Goal: Communication & Community: Share content

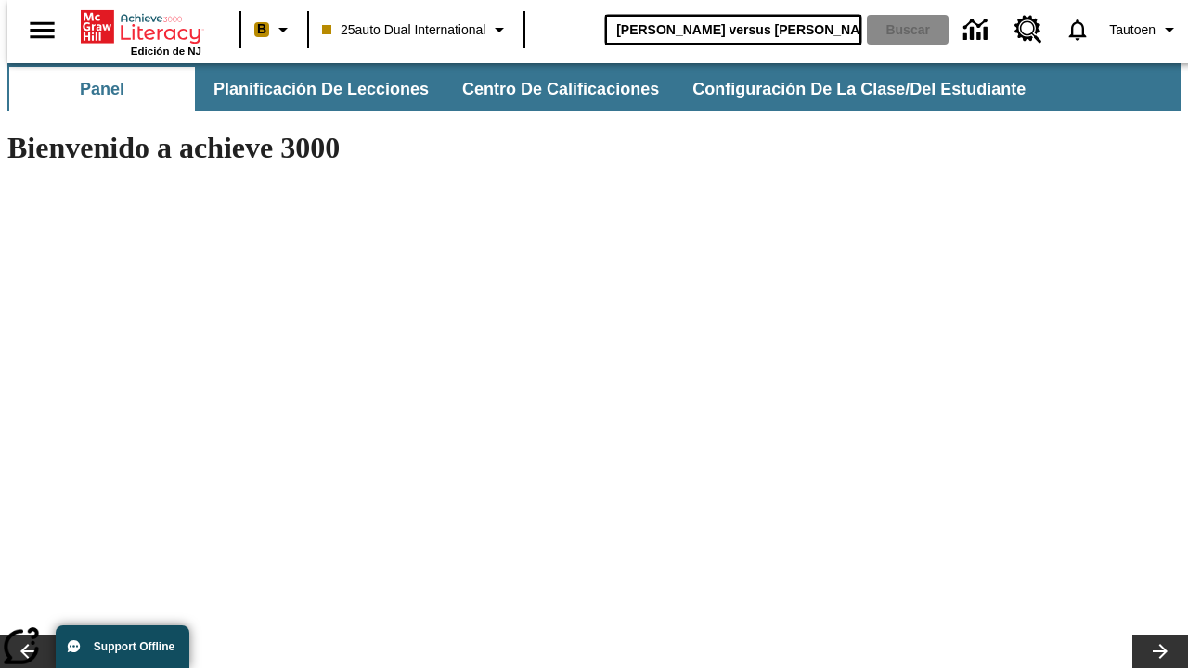
type input "[PERSON_NAME] versus [PERSON_NAME]"
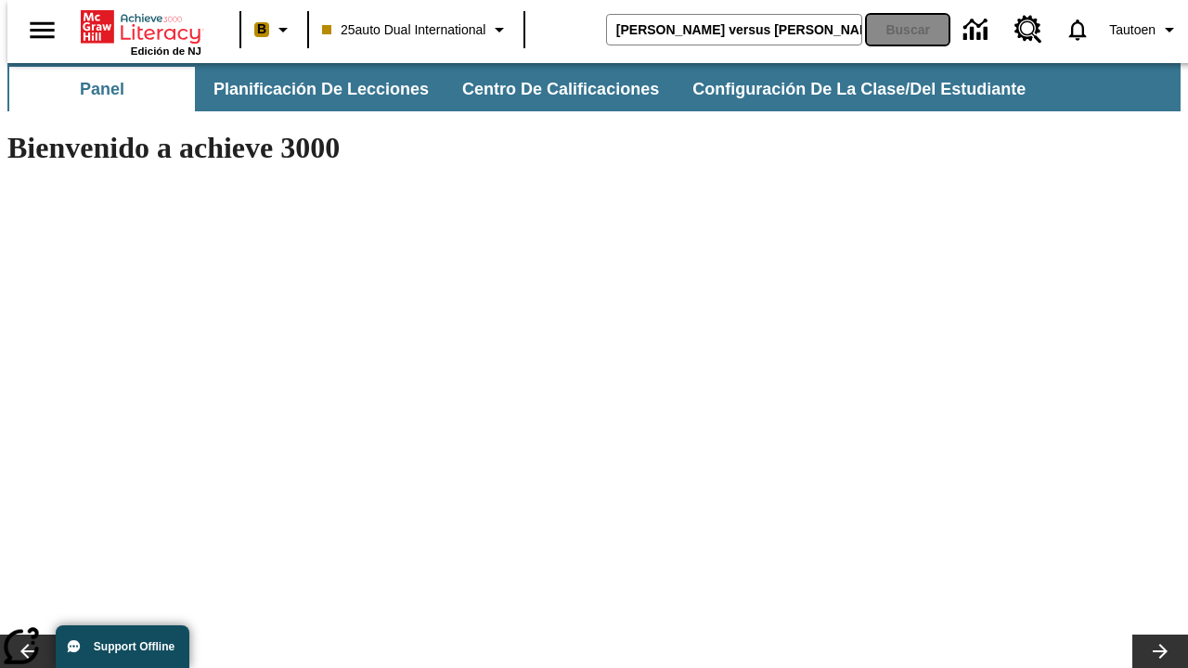
click at [896, 30] on button "Buscar" at bounding box center [908, 30] width 82 height 30
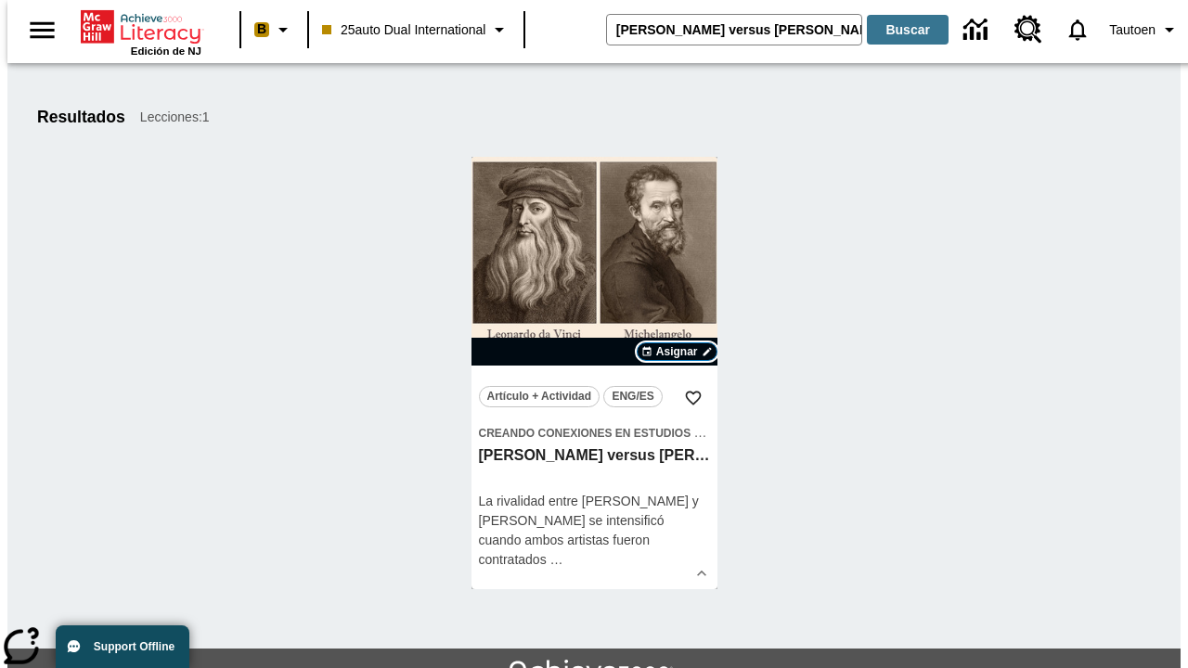
click at [677, 352] on span "Asignar" at bounding box center [677, 351] width 42 height 17
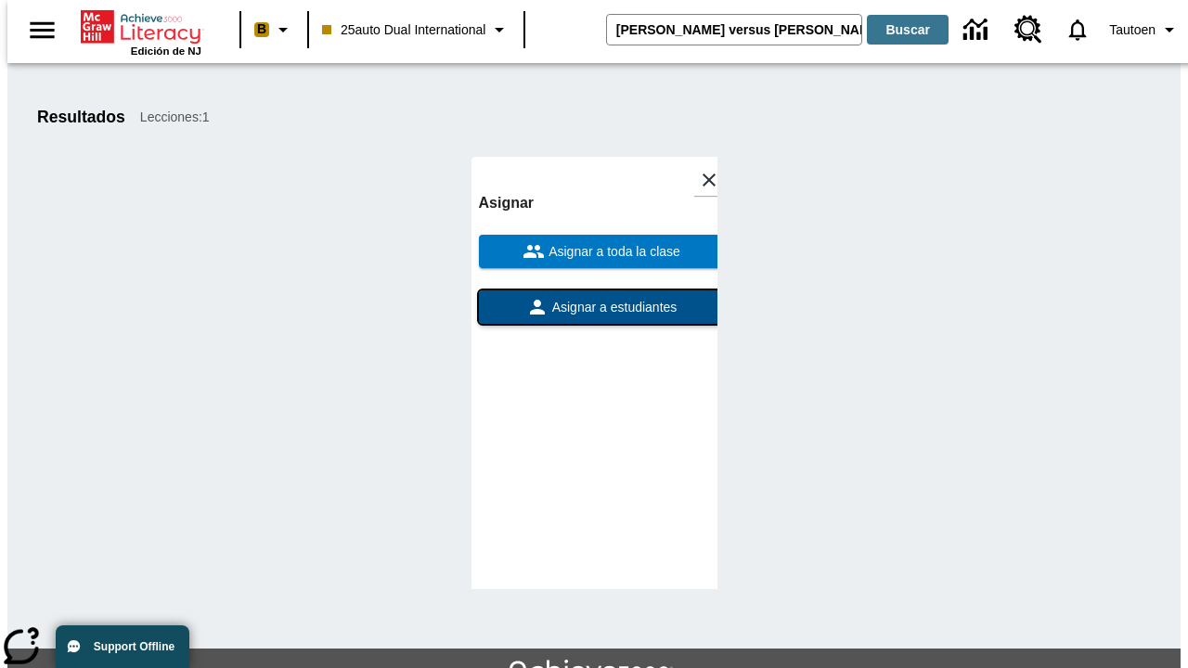
click at [594, 307] on span "Asignar a estudiantes" at bounding box center [612, 307] width 129 height 19
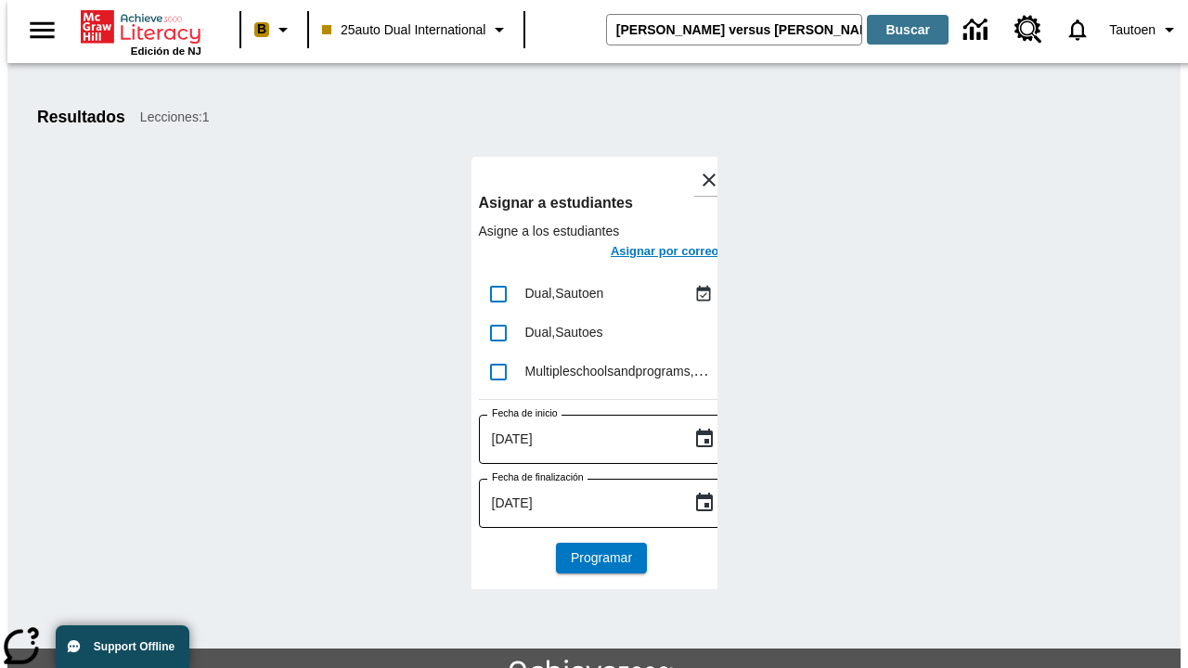
click at [648, 253] on h6 "Asignar por correo" at bounding box center [665, 251] width 109 height 21
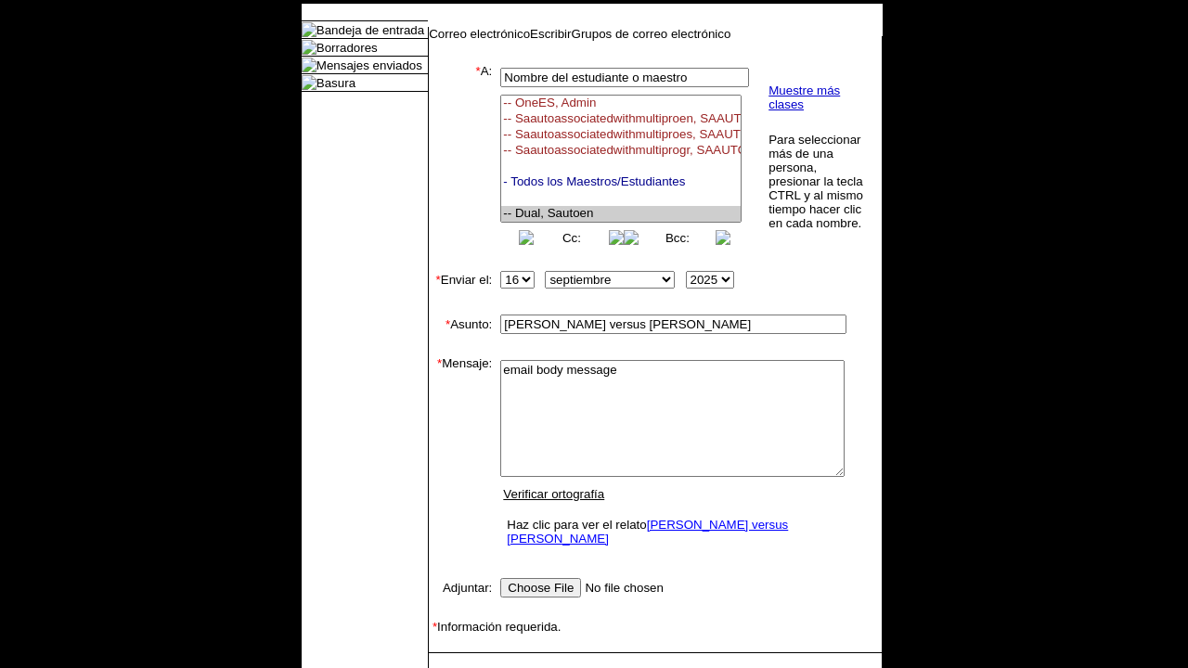
select select "U,21476361,1"
type textarea "email body message"
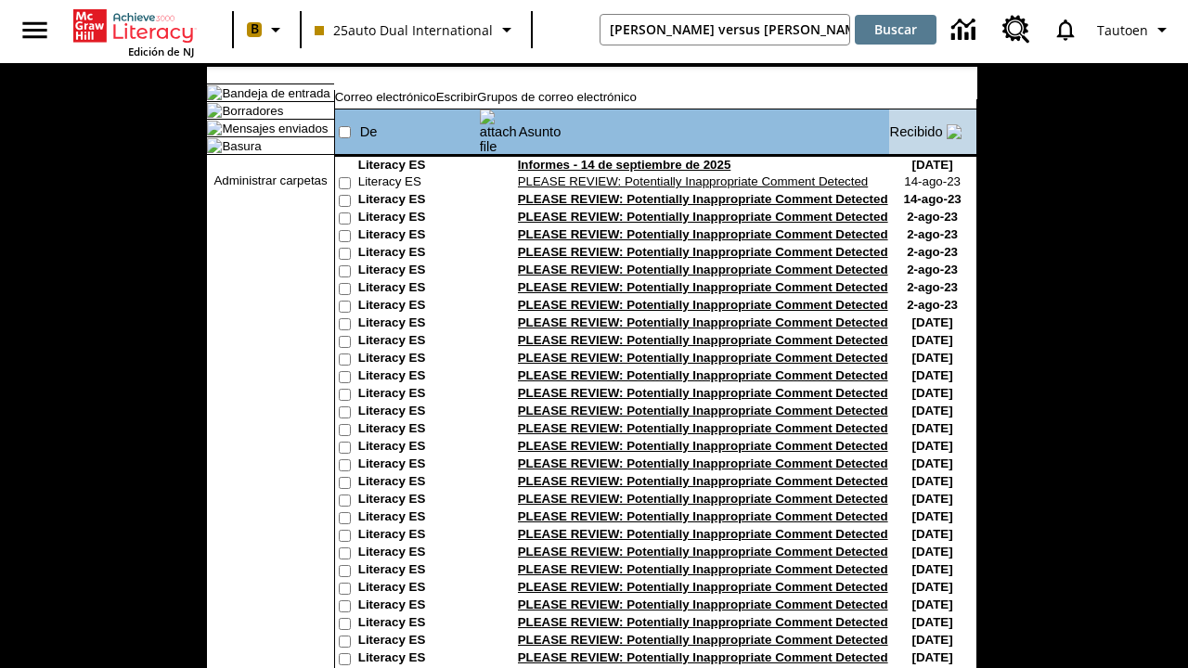
type input "[PERSON_NAME] versus [PERSON_NAME]"
click at [896, 30] on button "Buscar" at bounding box center [896, 30] width 82 height 30
